Goal: Task Accomplishment & Management: Use online tool/utility

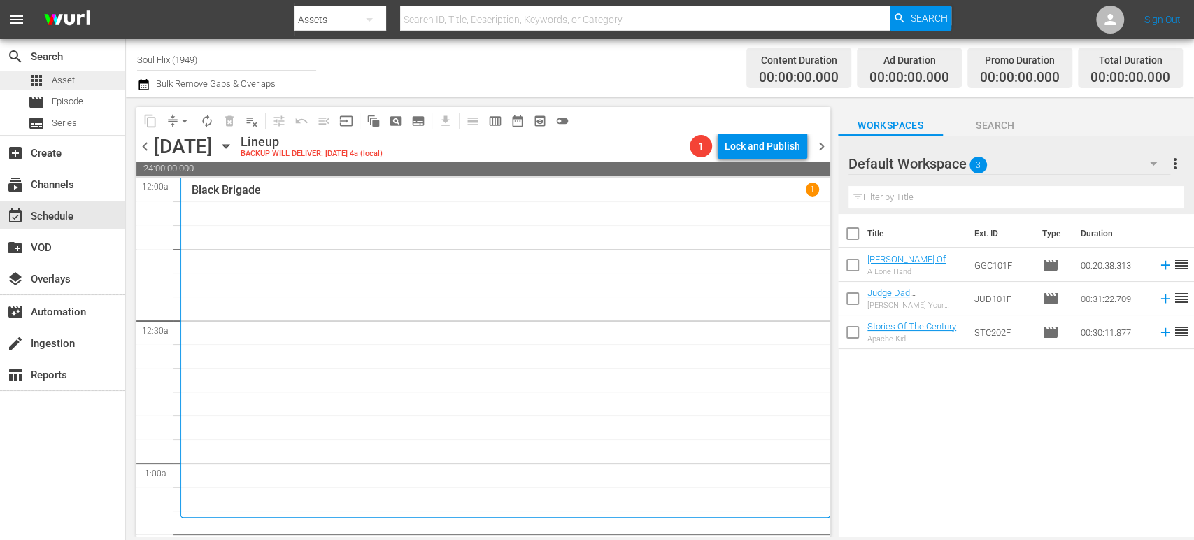
click at [69, 83] on span "Asset" at bounding box center [63, 80] width 23 height 14
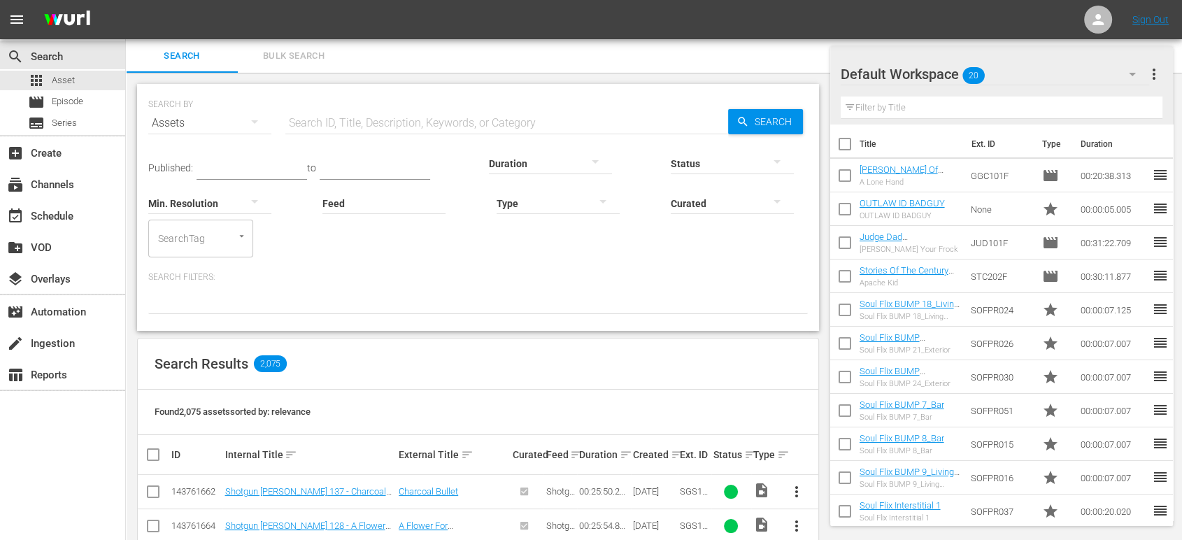
scroll to position [111, 0]
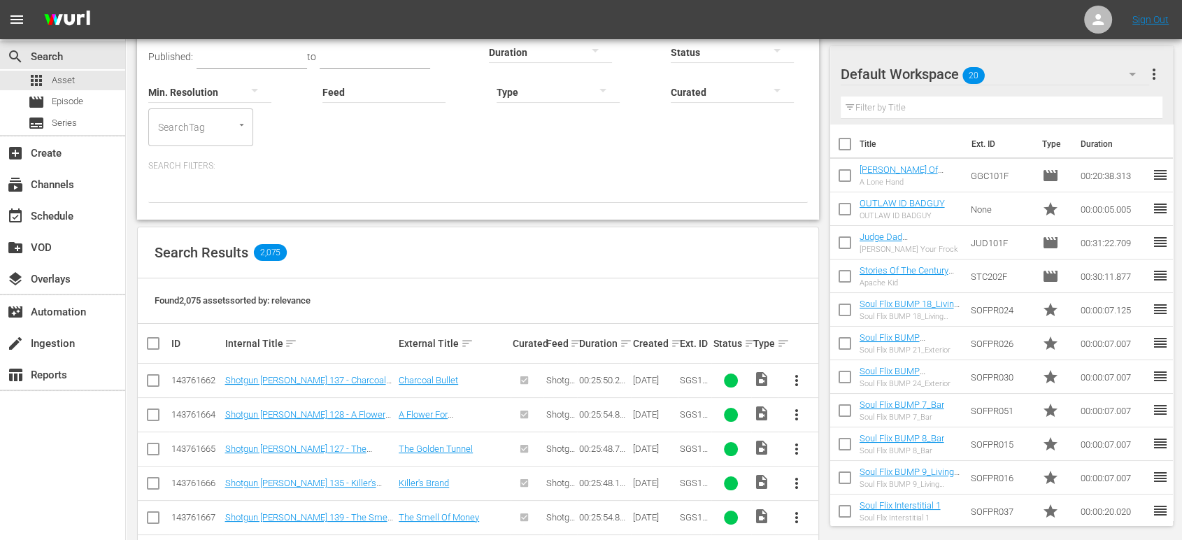
click at [678, 345] on th "Ext. ID" at bounding box center [695, 343] width 34 height 39
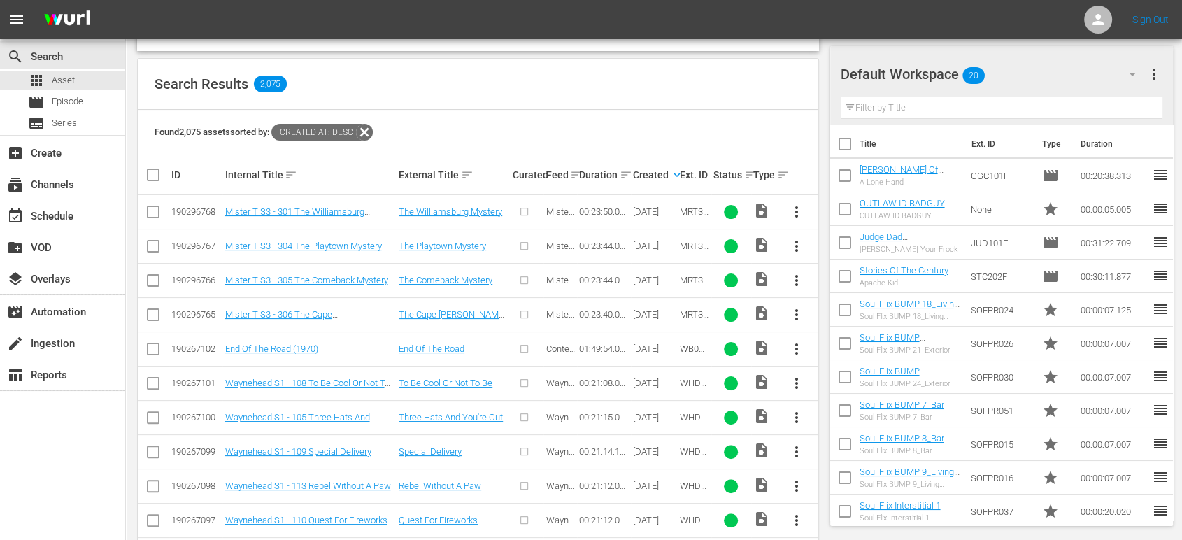
scroll to position [281, 0]
click at [61, 216] on div "event_available Schedule" at bounding box center [39, 214] width 78 height 13
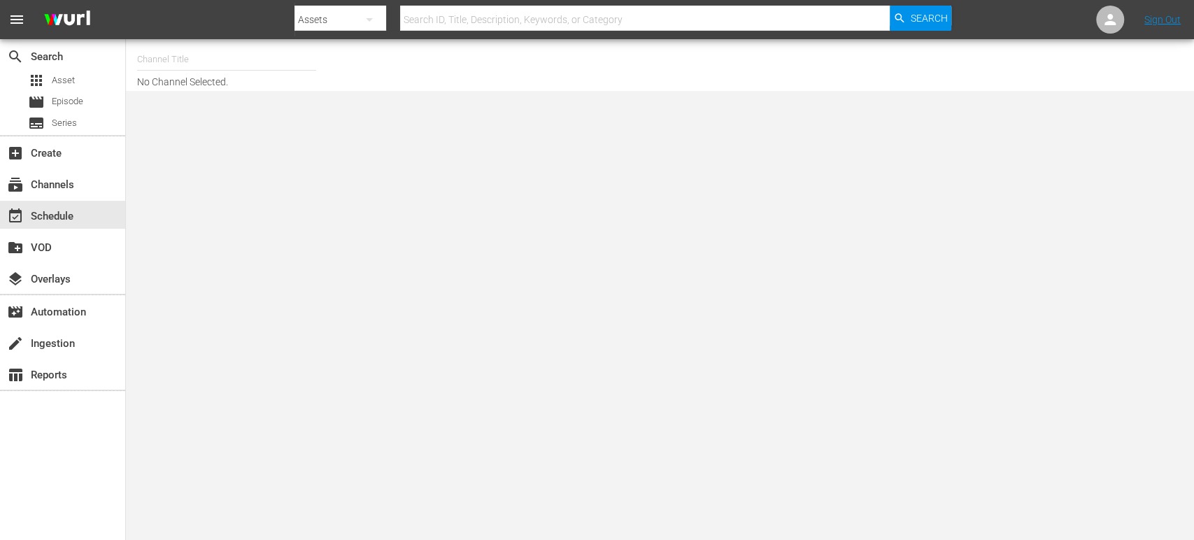
click at [198, 60] on input "text" at bounding box center [226, 60] width 179 height 34
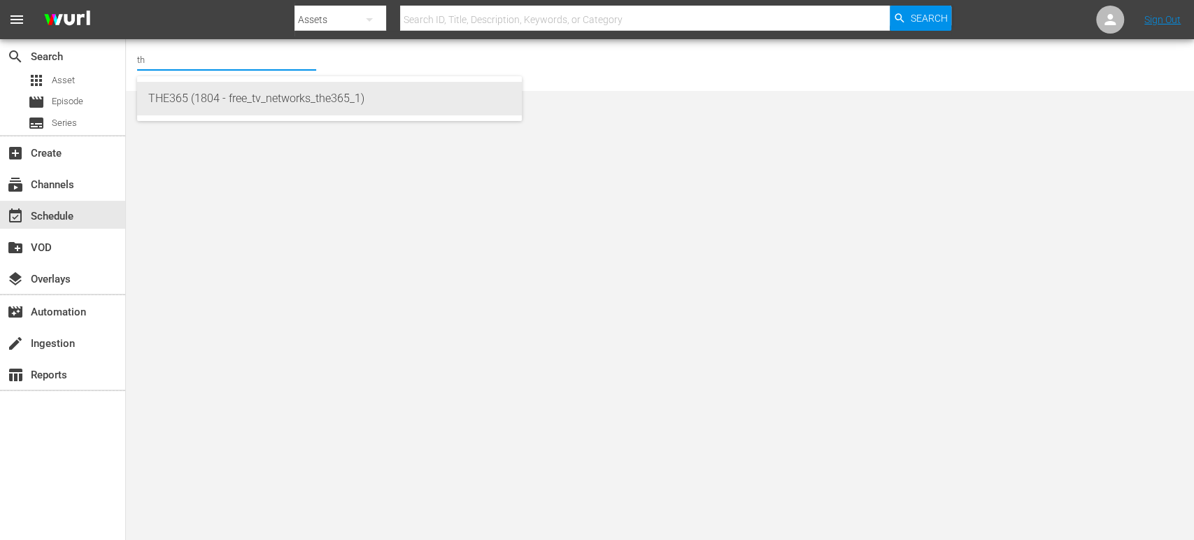
click at [195, 94] on div "THE365 (1804 - free_tv_networks_the365_1)" at bounding box center [329, 99] width 362 height 34
type input "THE365 (1804 - free_tv_networks_the365_1)"
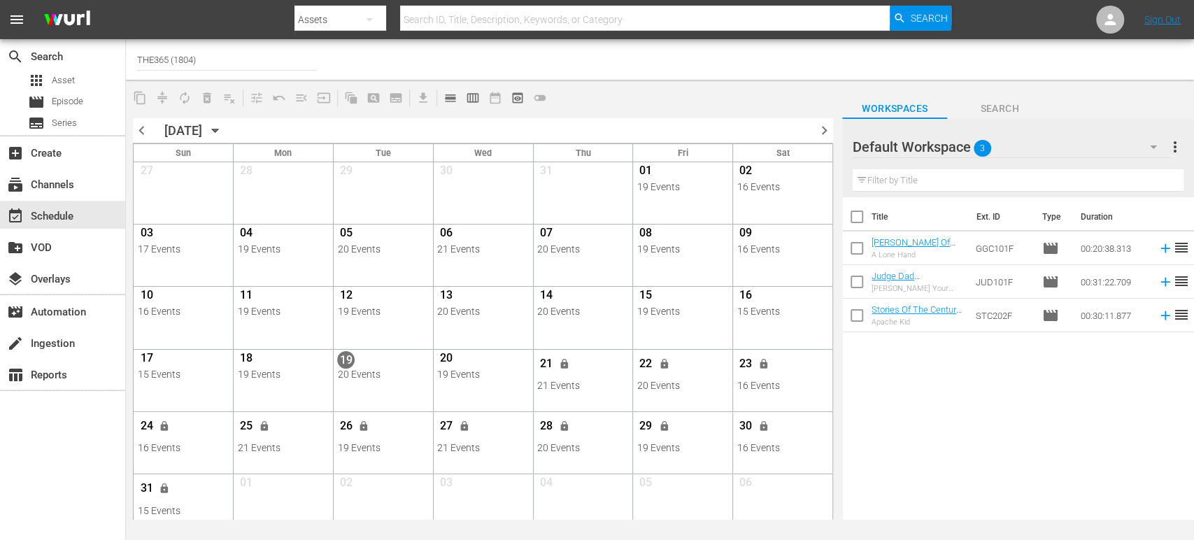
click at [817, 133] on span "chevron_right" at bounding box center [823, 130] width 17 height 17
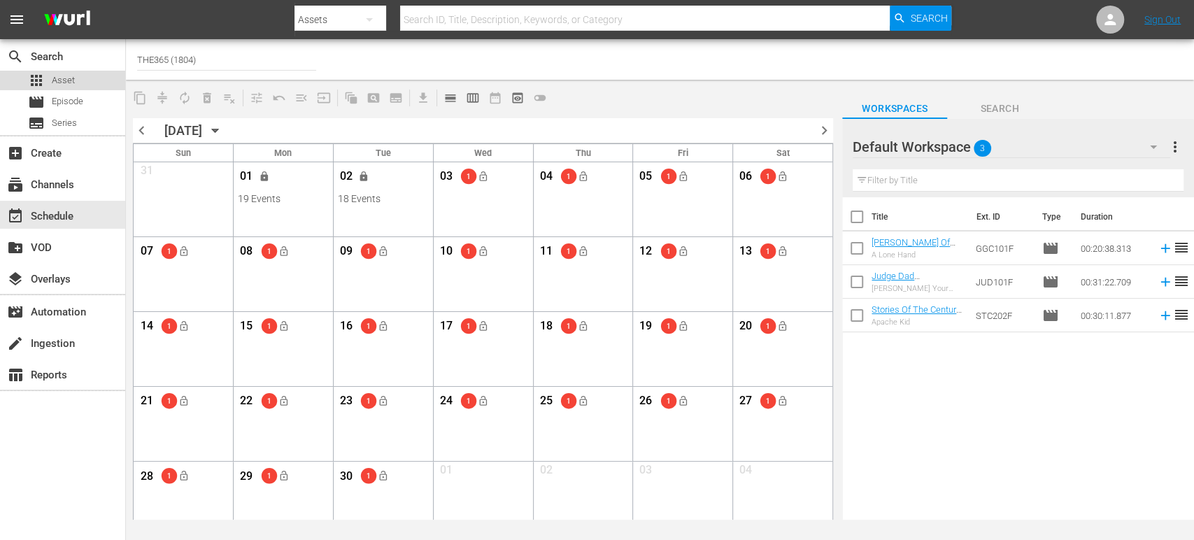
click at [50, 80] on div "apps Asset" at bounding box center [51, 81] width 47 height 20
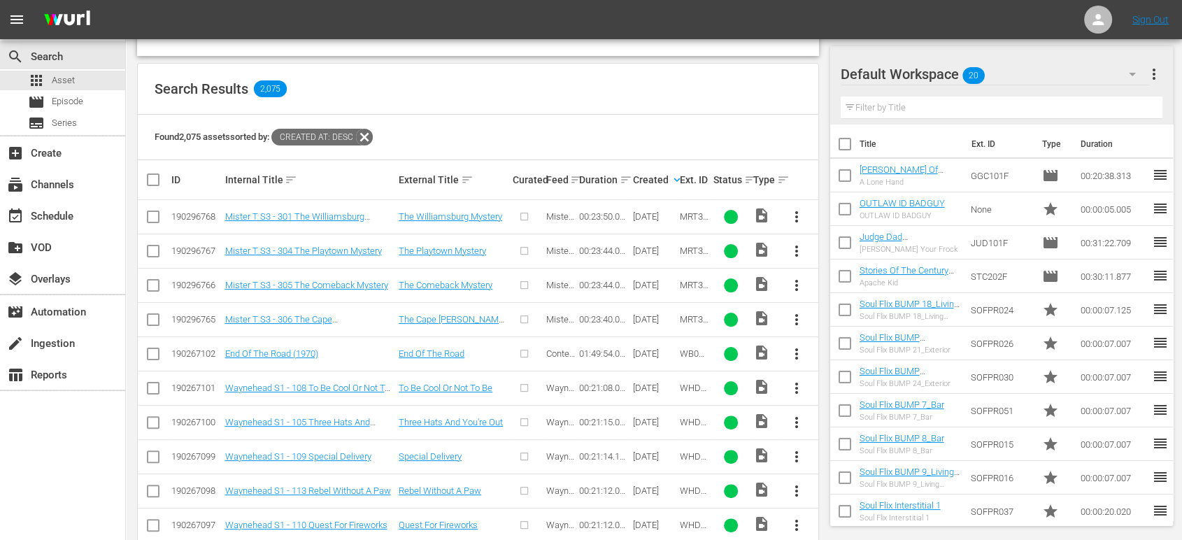
scroll to position [50, 0]
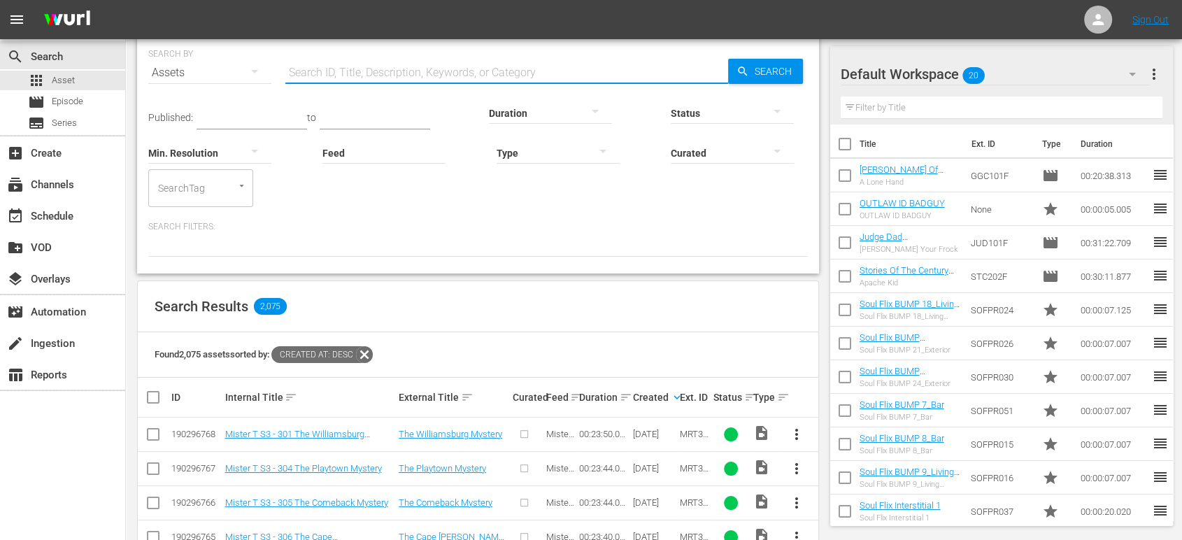
click at [347, 69] on input "text" at bounding box center [506, 73] width 443 height 34
type input "blackstar warrior"
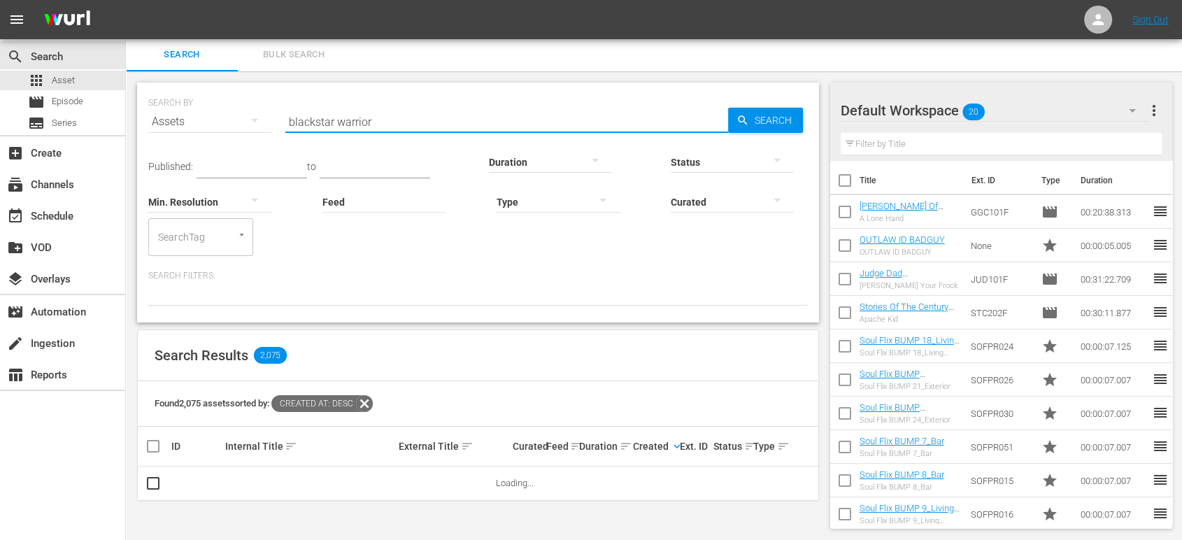
scroll to position [0, 0]
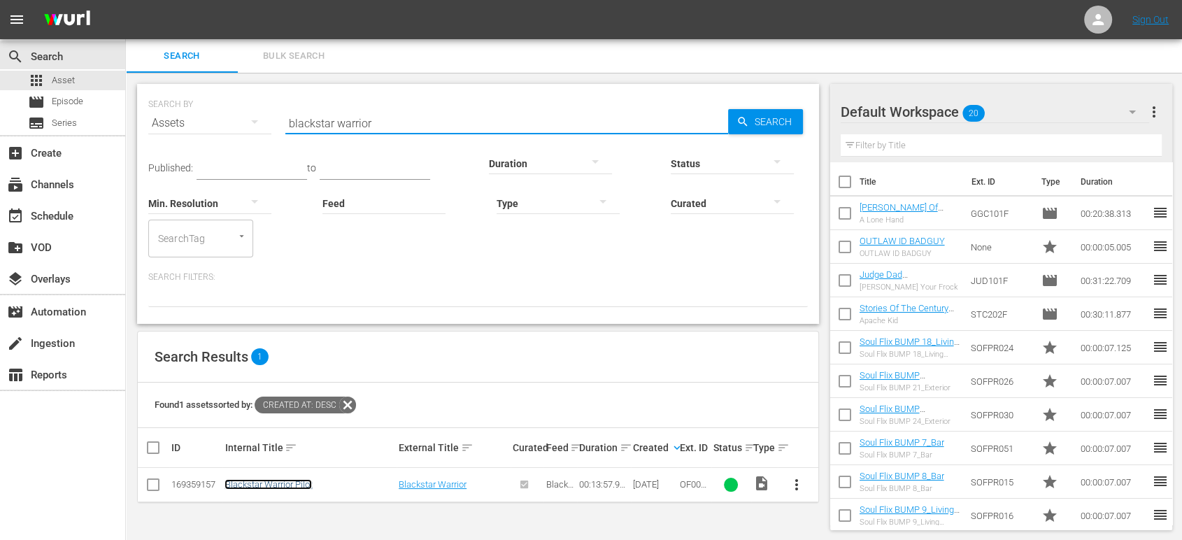
click at [270, 483] on link "Blackstar Warrior Pilot" at bounding box center [267, 484] width 87 height 10
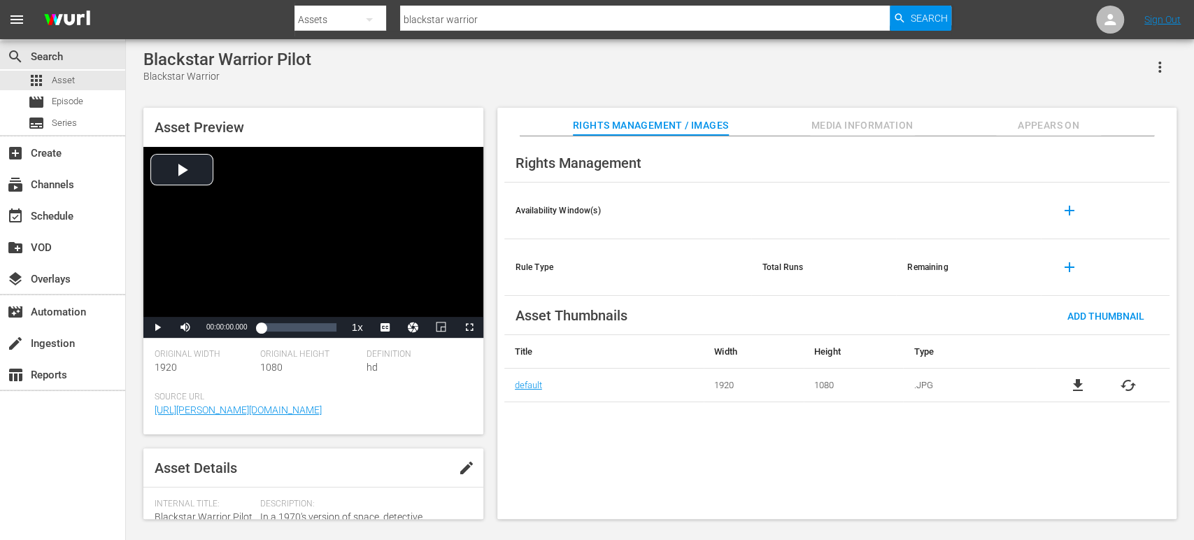
click at [1060, 125] on span "Appears On" at bounding box center [1048, 125] width 105 height 17
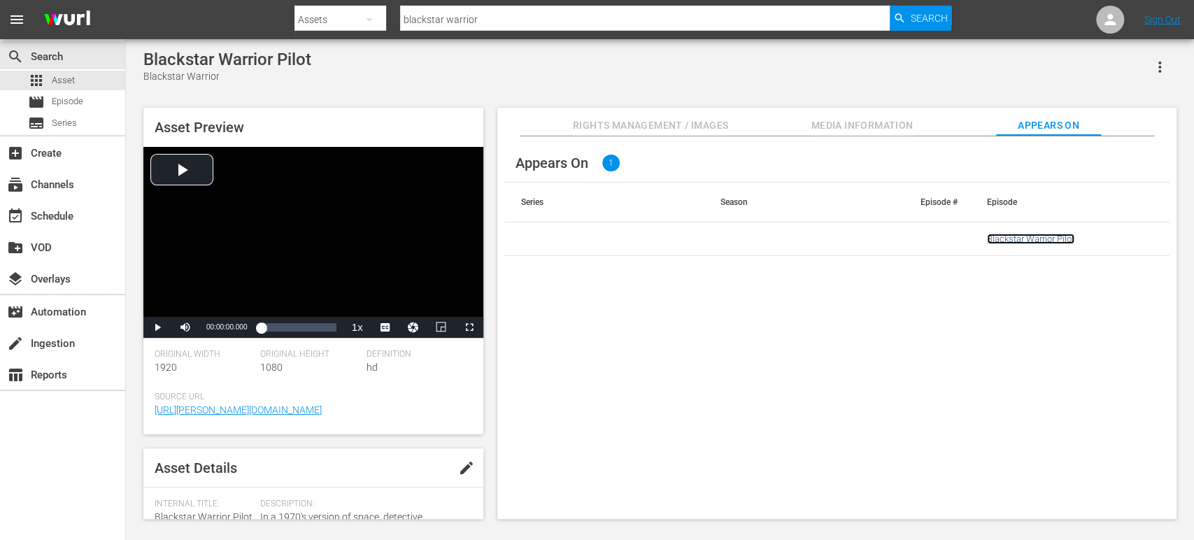
click at [1039, 242] on link "Blackstar Warrior Pilot" at bounding box center [1030, 239] width 87 height 10
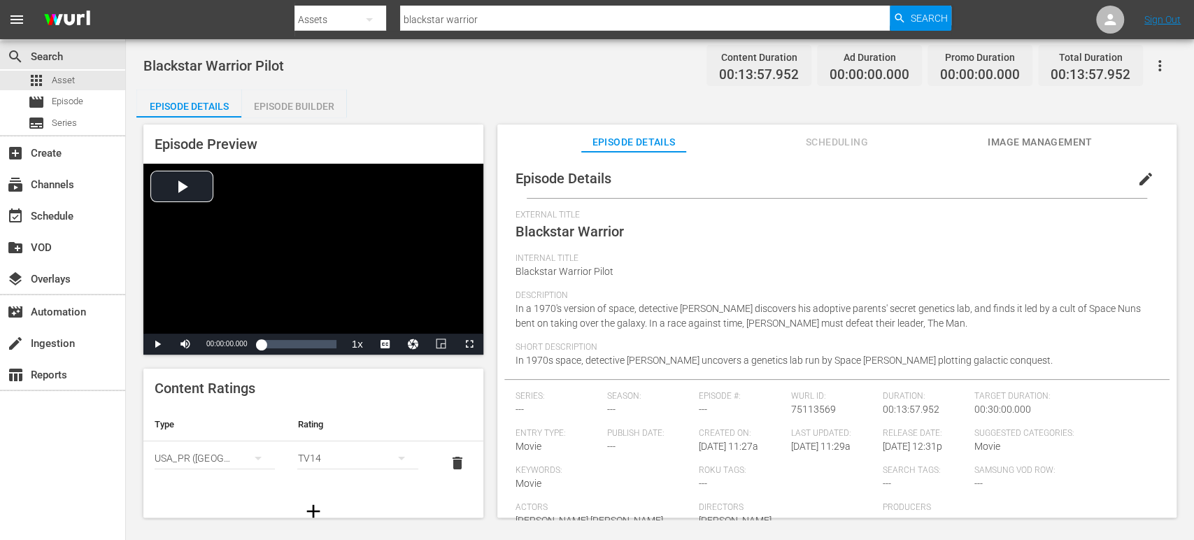
click at [290, 103] on div "Episode Builder" at bounding box center [293, 107] width 105 height 34
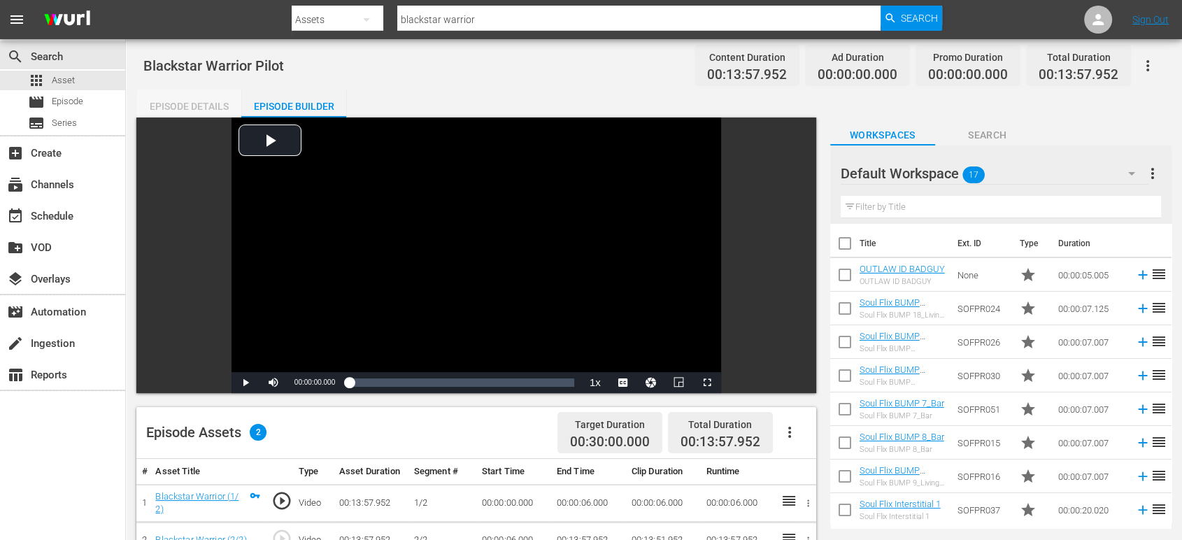
click at [190, 99] on div "Episode Details" at bounding box center [188, 107] width 105 height 34
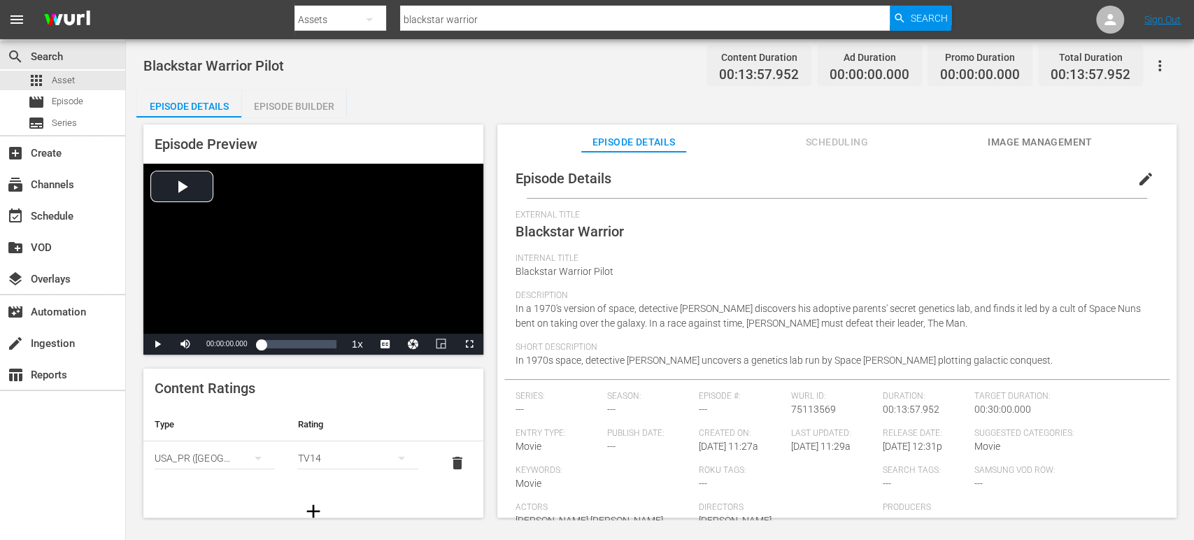
click at [864, 138] on span "Scheduling" at bounding box center [836, 142] width 105 height 17
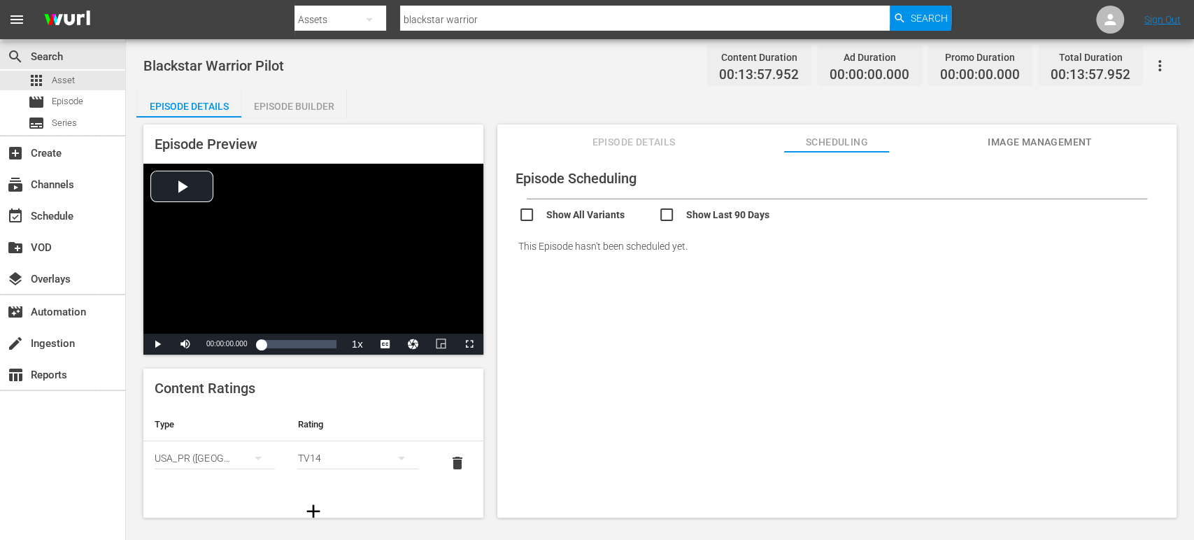
click at [601, 206] on div "Show All Variants Show Last 90 Days" at bounding box center [843, 212] width 651 height 27
click at [602, 217] on input "checkbox" at bounding box center [588, 216] width 140 height 20
checkbox input "true"
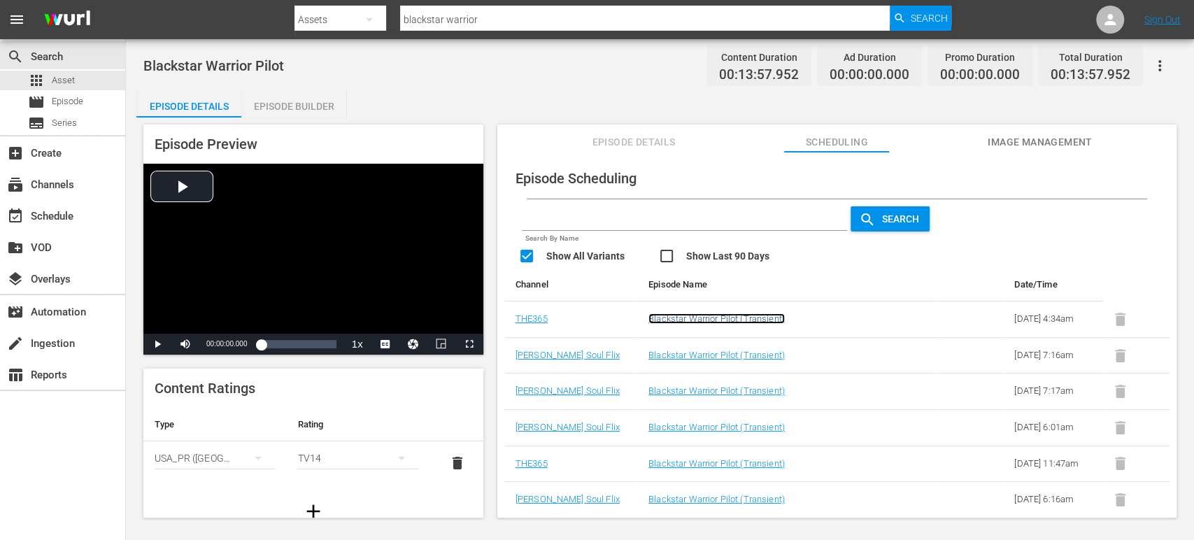
click at [671, 324] on link "Blackstar Warrior Pilot (Transient)" at bounding box center [716, 318] width 136 height 10
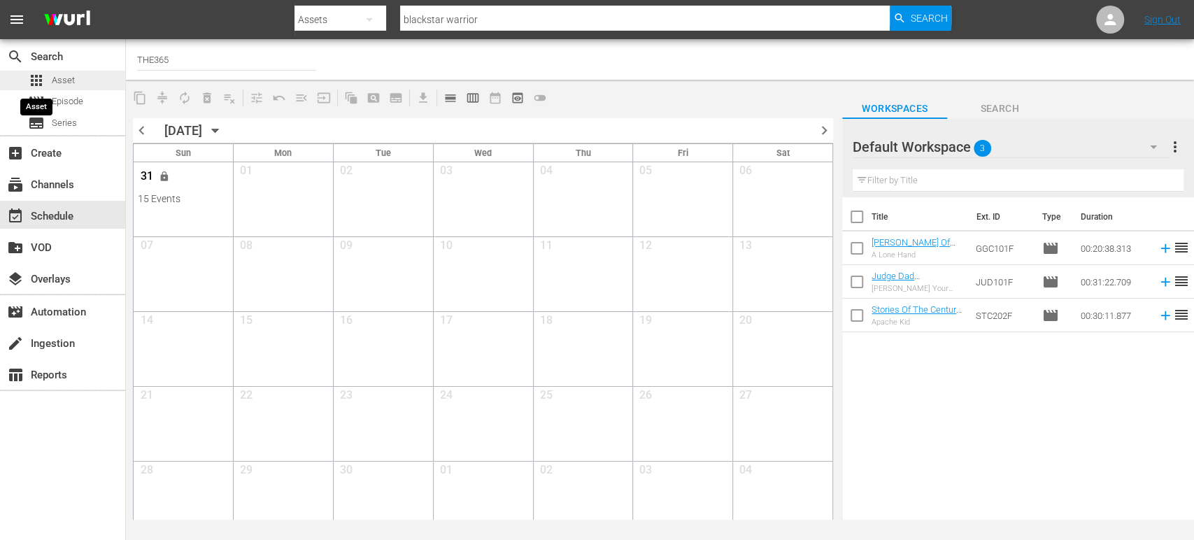
click at [39, 80] on span "apps" at bounding box center [36, 80] width 17 height 17
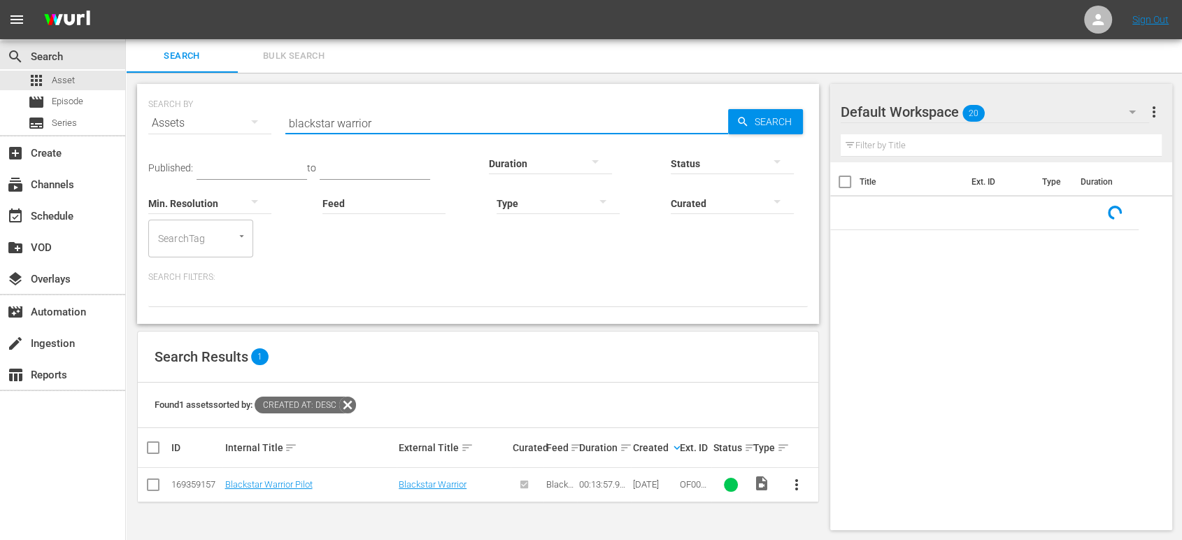
drag, startPoint x: 406, startPoint y: 127, endPoint x: 132, endPoint y: 90, distance: 275.8
click at [132, 90] on div "SEARCH BY Search By Assets Search ID, Title, Description, Keywords, or Category…" at bounding box center [478, 307] width 704 height 469
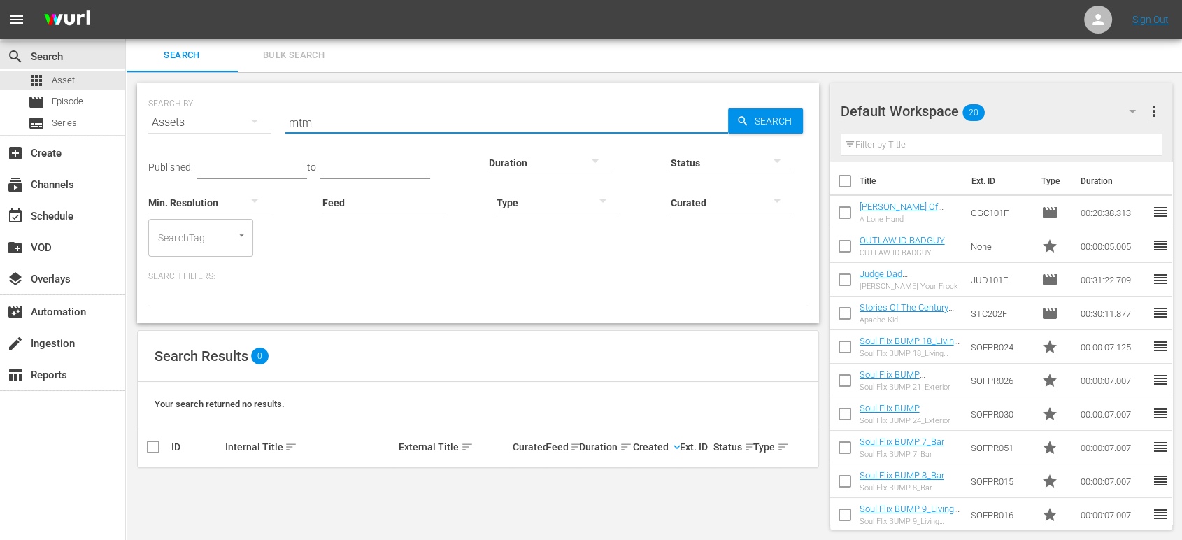
drag, startPoint x: 347, startPoint y: 120, endPoint x: 145, endPoint y: 78, distance: 205.7
click at [145, 78] on div "SEARCH BY Search By Assets Search ID, Title, Description, Keywords, or Category…" at bounding box center [478, 306] width 704 height 469
type input "m"
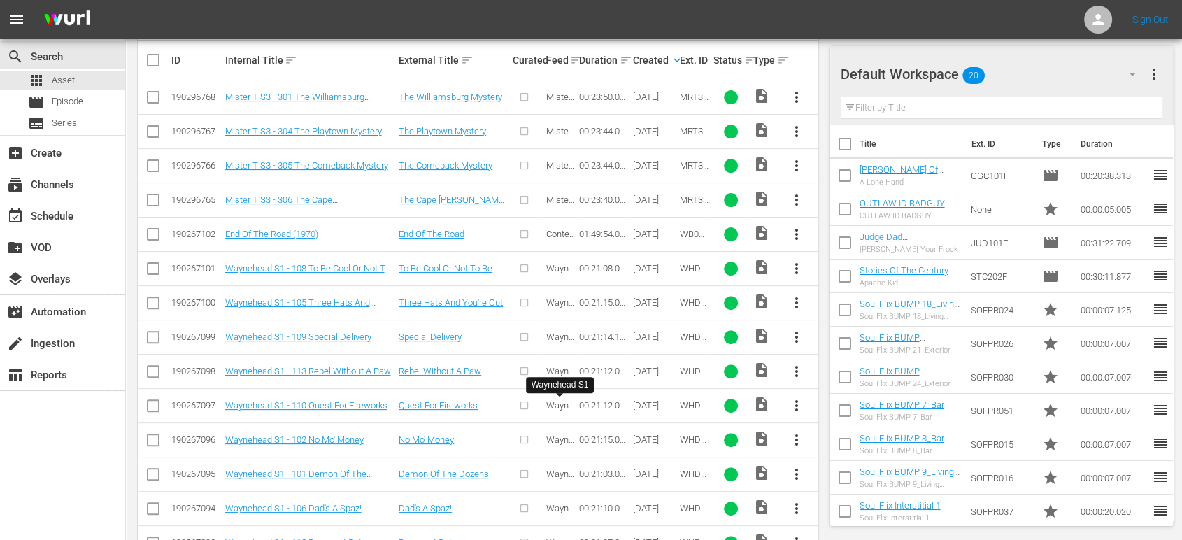
scroll to position [307, 0]
